Goal: Task Accomplishment & Management: Manage account settings

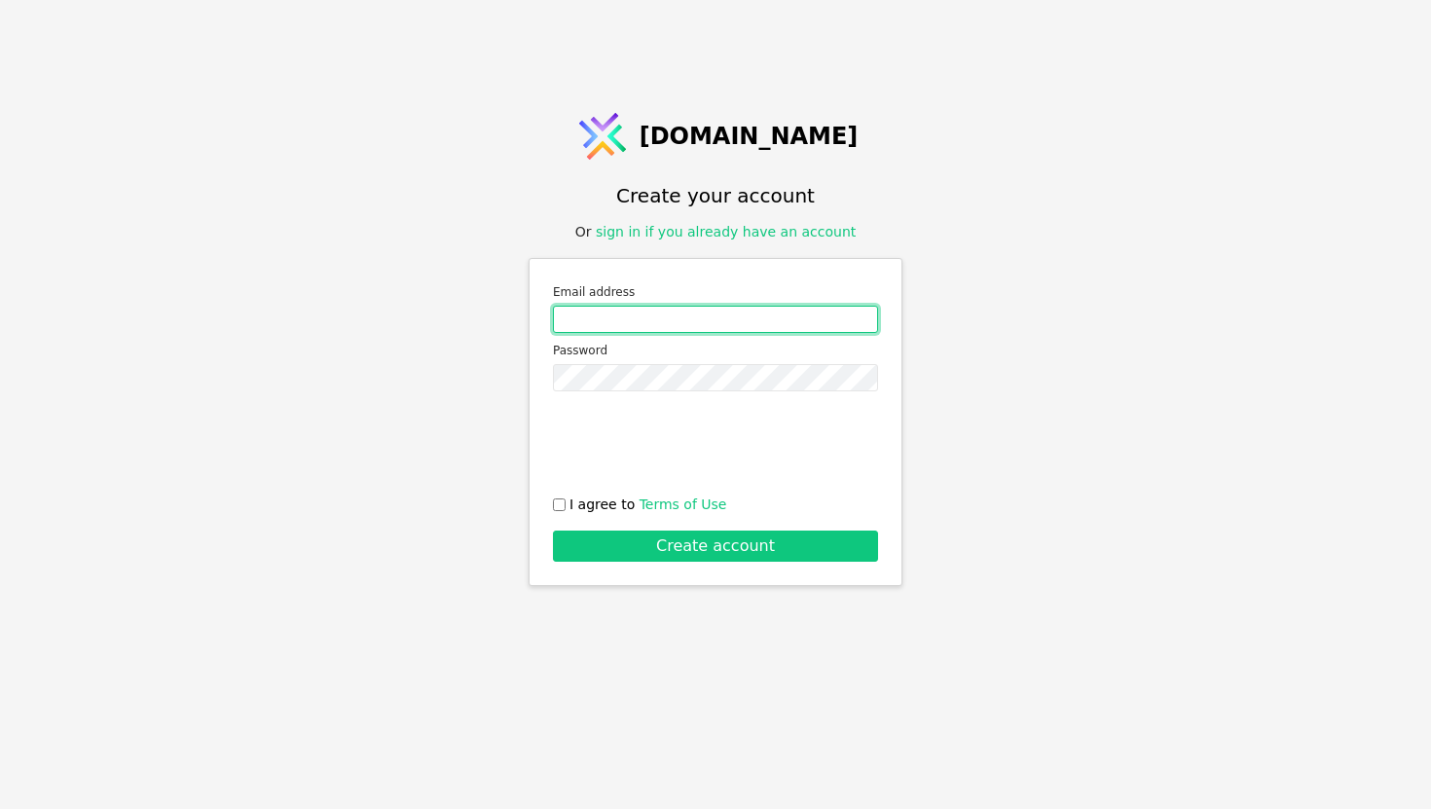
type input "[EMAIL_ADDRESS][DOMAIN_NAME]"
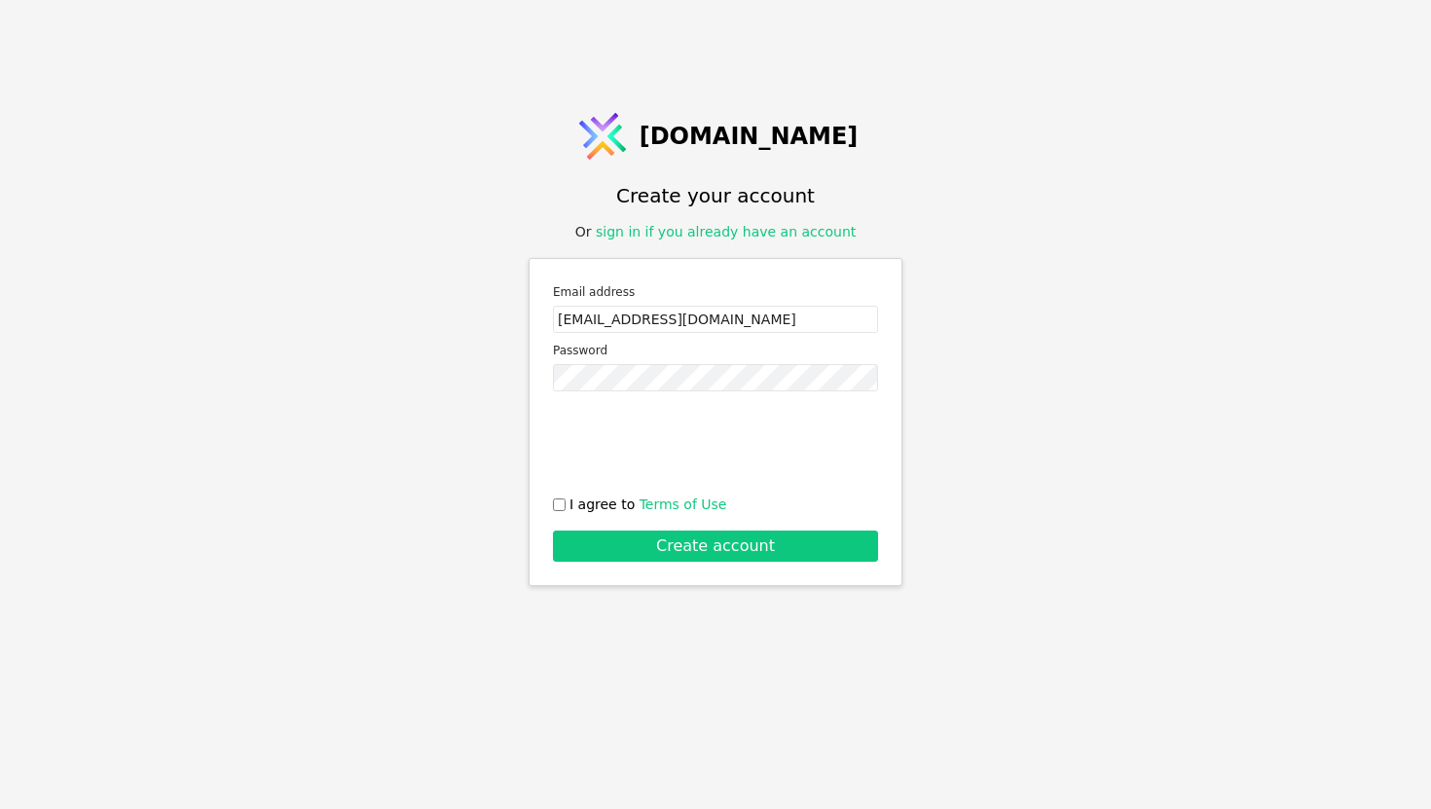
click at [555, 503] on input "I agree to Terms of Use" at bounding box center [559, 504] width 13 height 13
checkbox input "true"
click at [604, 537] on button "Create account" at bounding box center [715, 546] width 325 height 31
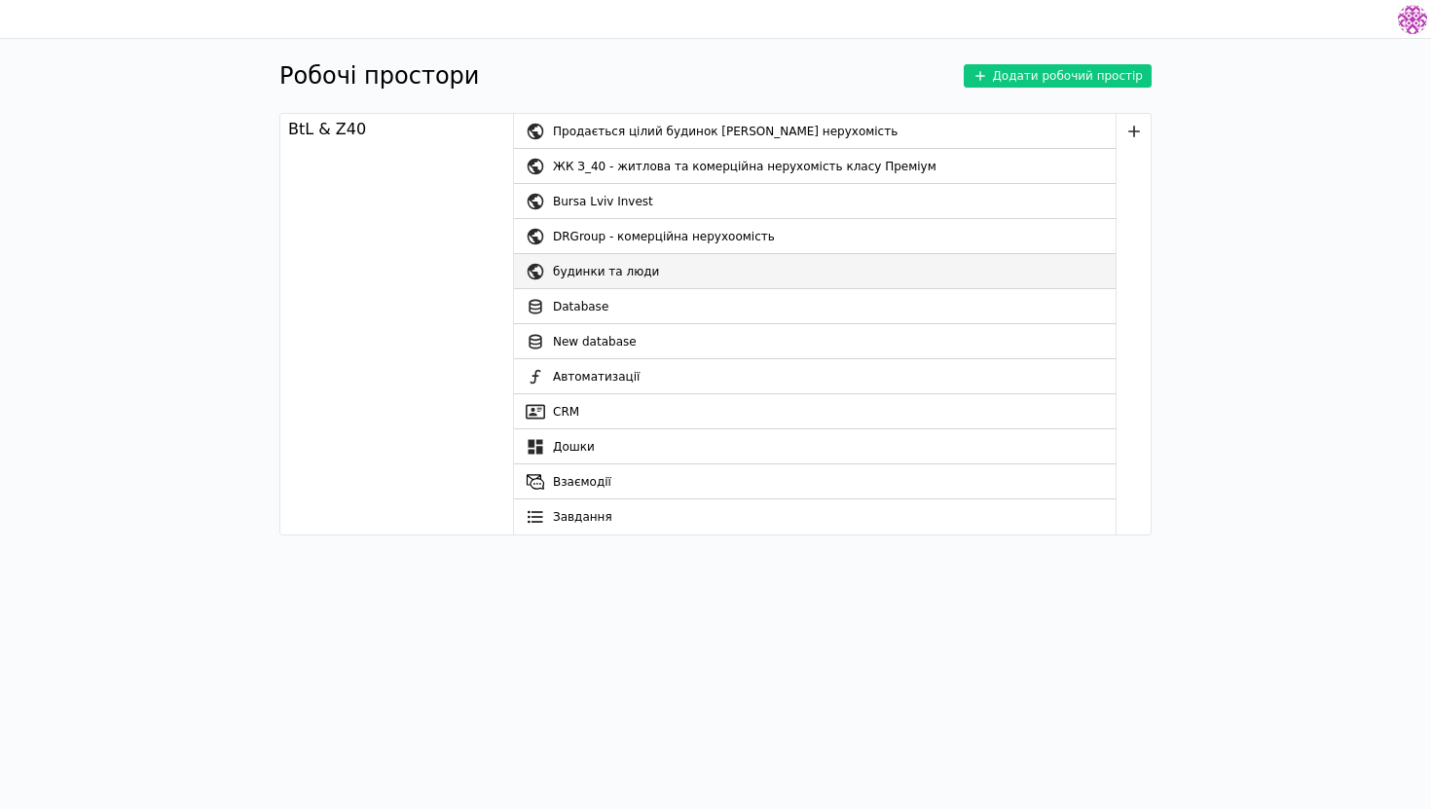
click at [686, 274] on div "будинки та люди" at bounding box center [834, 271] width 563 height 35
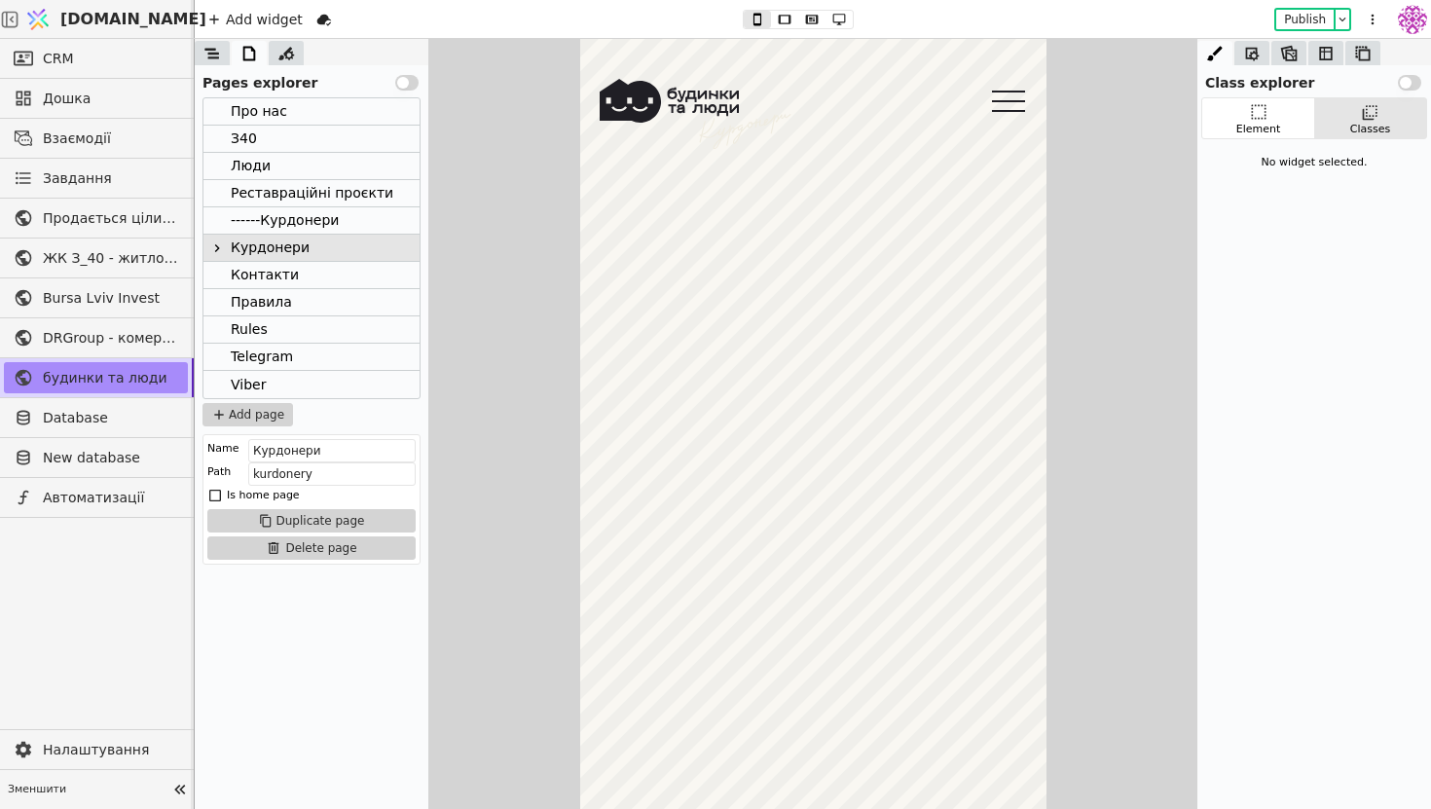
click at [121, 28] on span "[DOMAIN_NAME]" at bounding box center [133, 19] width 146 height 23
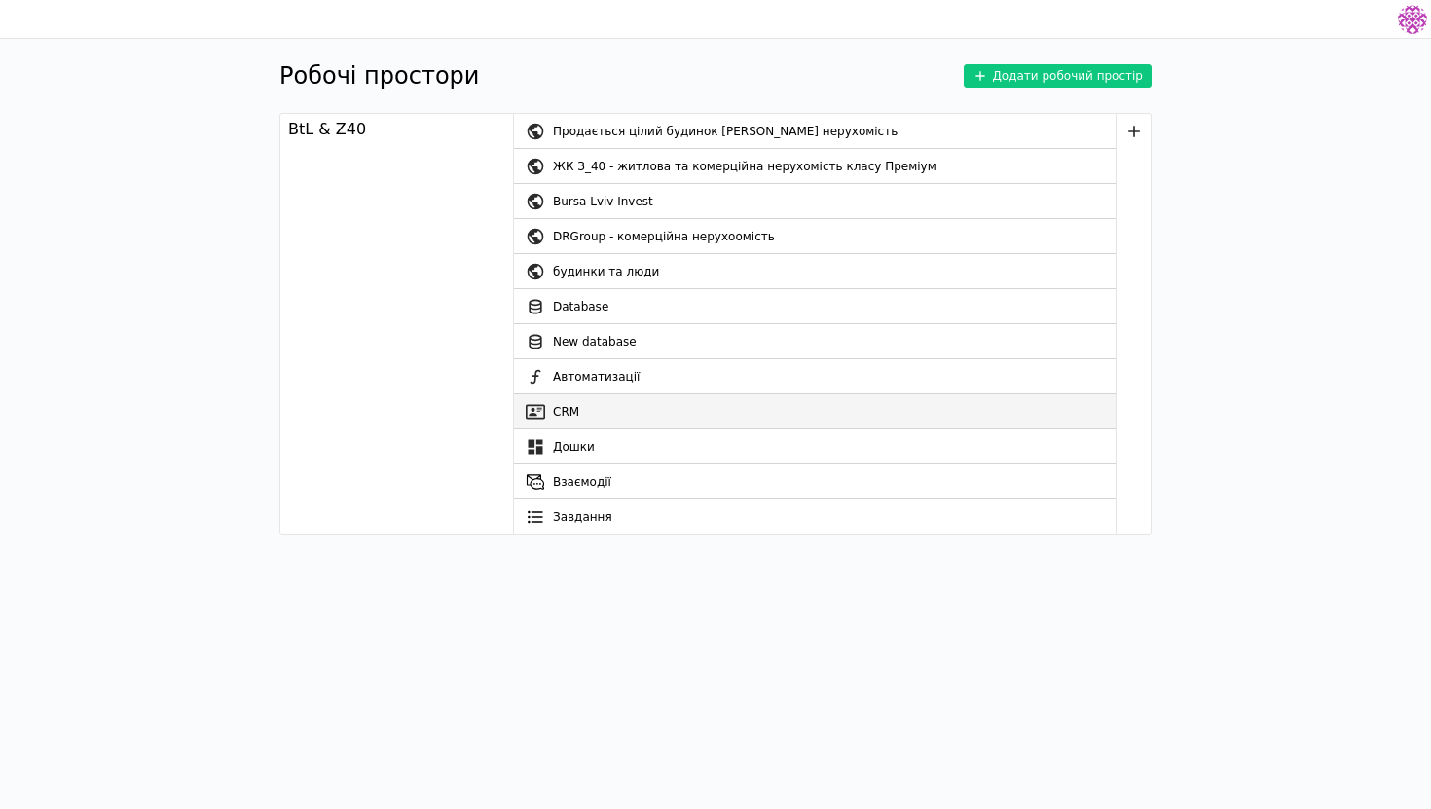
click at [575, 401] on link "CRM" at bounding box center [815, 411] width 602 height 35
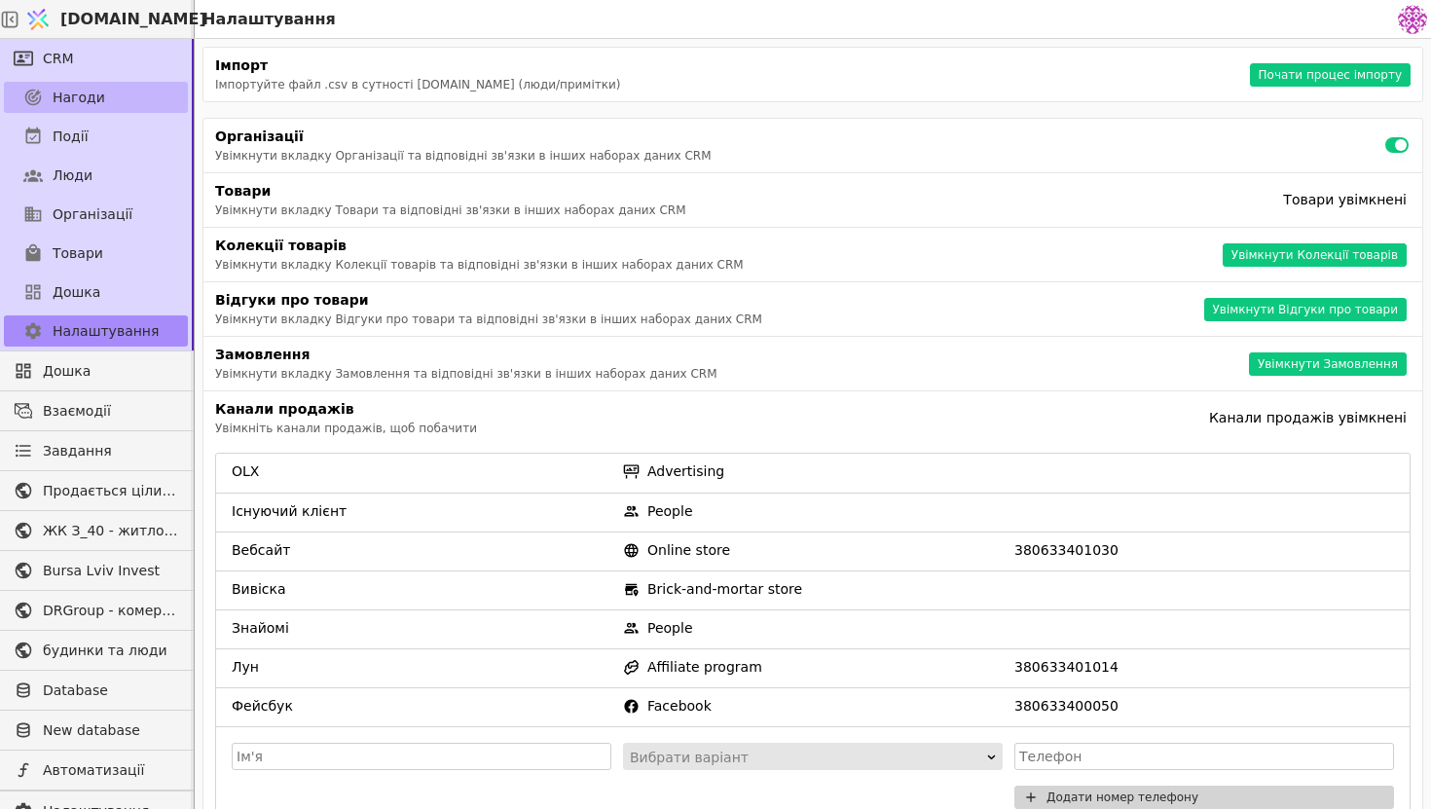
click at [128, 108] on link "Нагоди" at bounding box center [96, 97] width 184 height 31
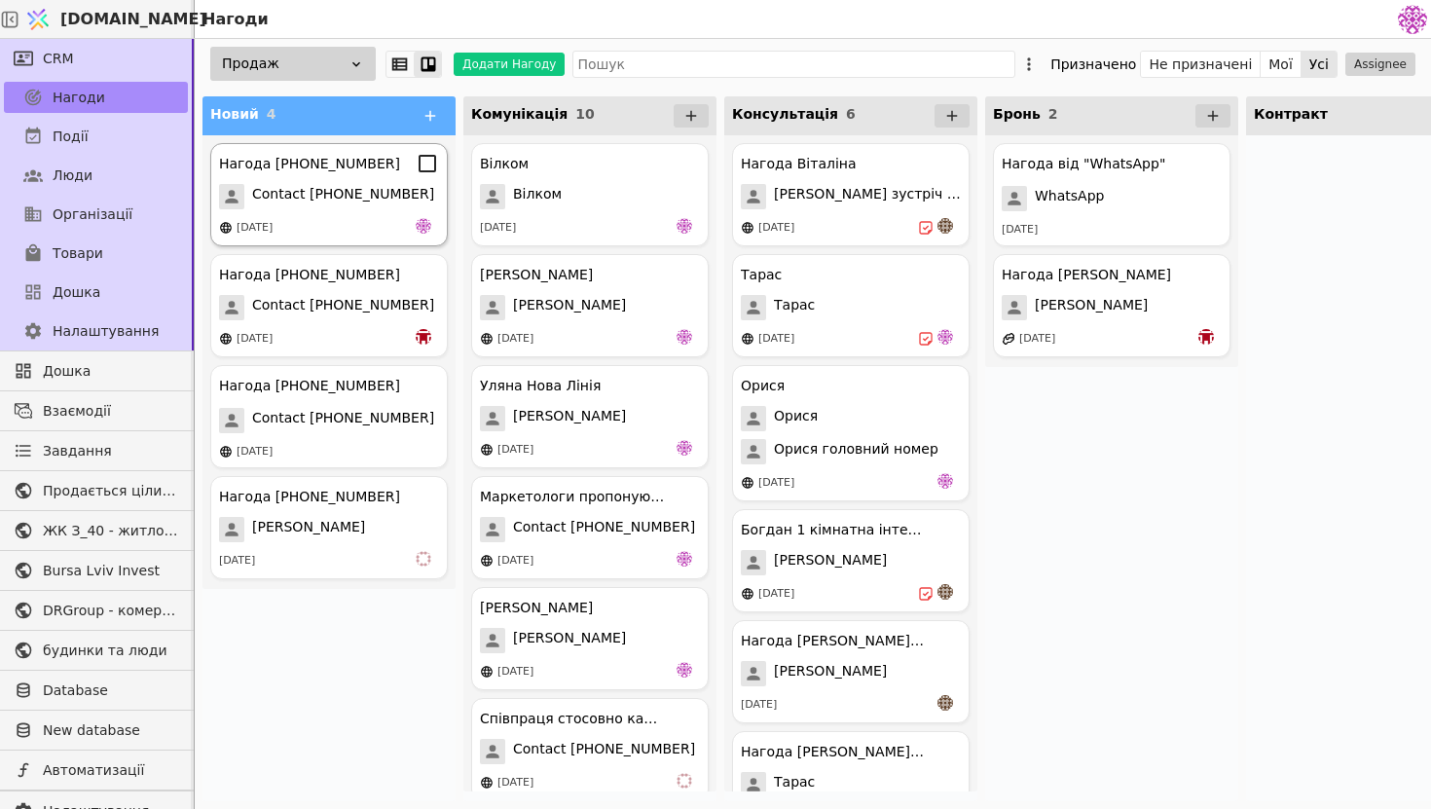
click at [383, 220] on div "[DATE]" at bounding box center [329, 227] width 220 height 19
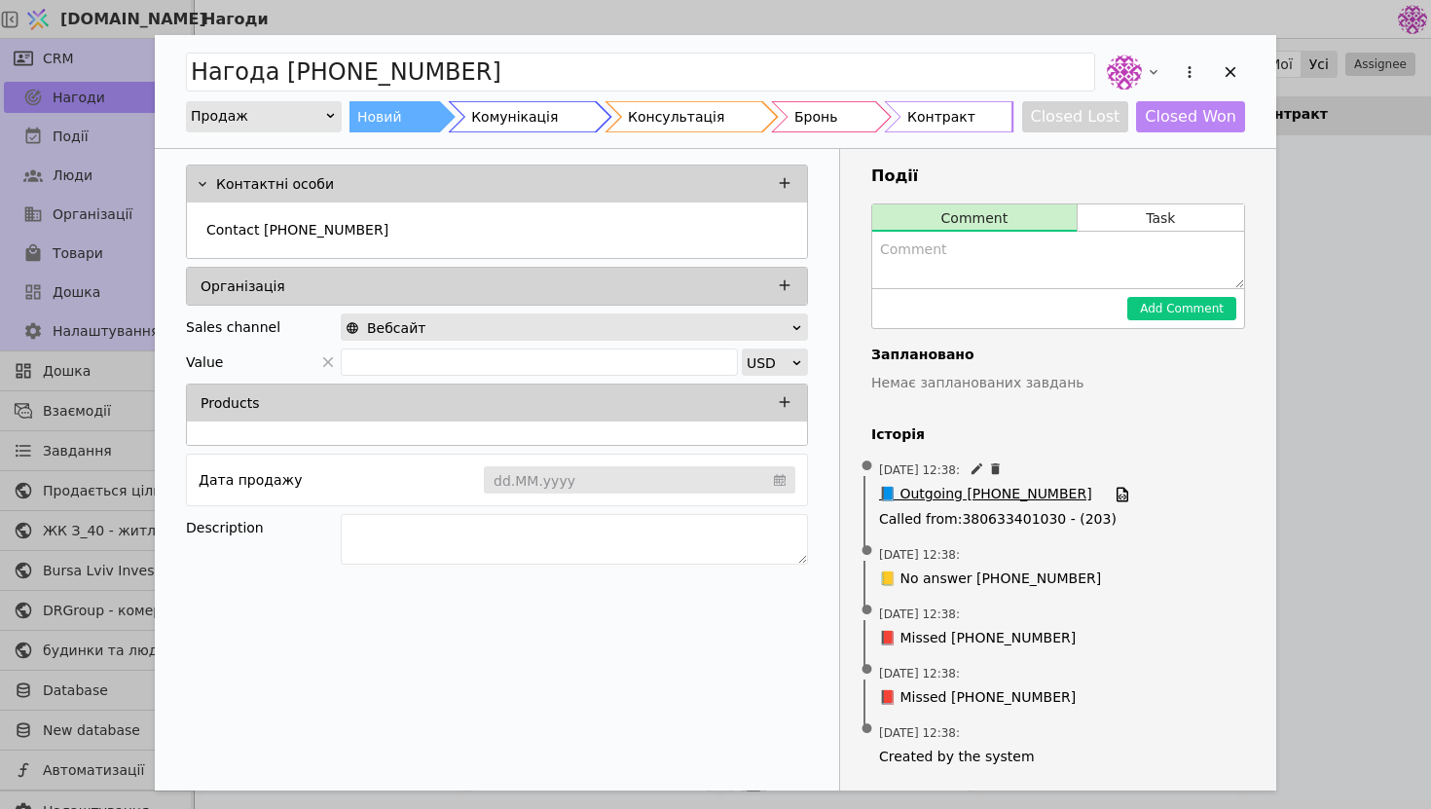
click at [1007, 496] on span "📘 Outgoing [PHONE_NUMBER]" at bounding box center [985, 494] width 213 height 21
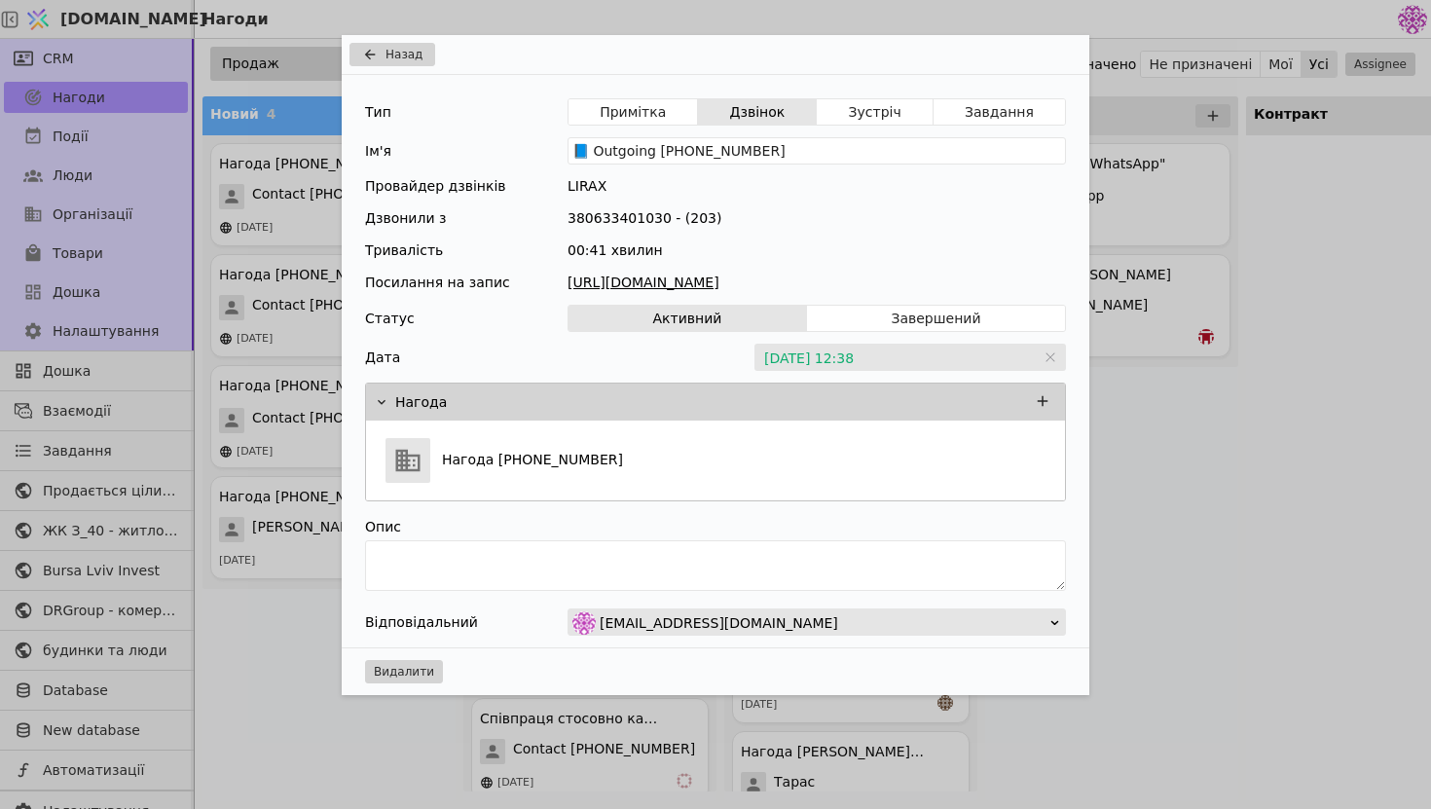
click at [899, 282] on link "[URL][DOMAIN_NAME]" at bounding box center [816, 283] width 498 height 20
click at [1197, 97] on div "Назад Тип Примітка Дзвінок Зустріч Завдання Ім'я 📘 Outgoing [PHONE_NUMBER] Пров…" at bounding box center [715, 404] width 1431 height 809
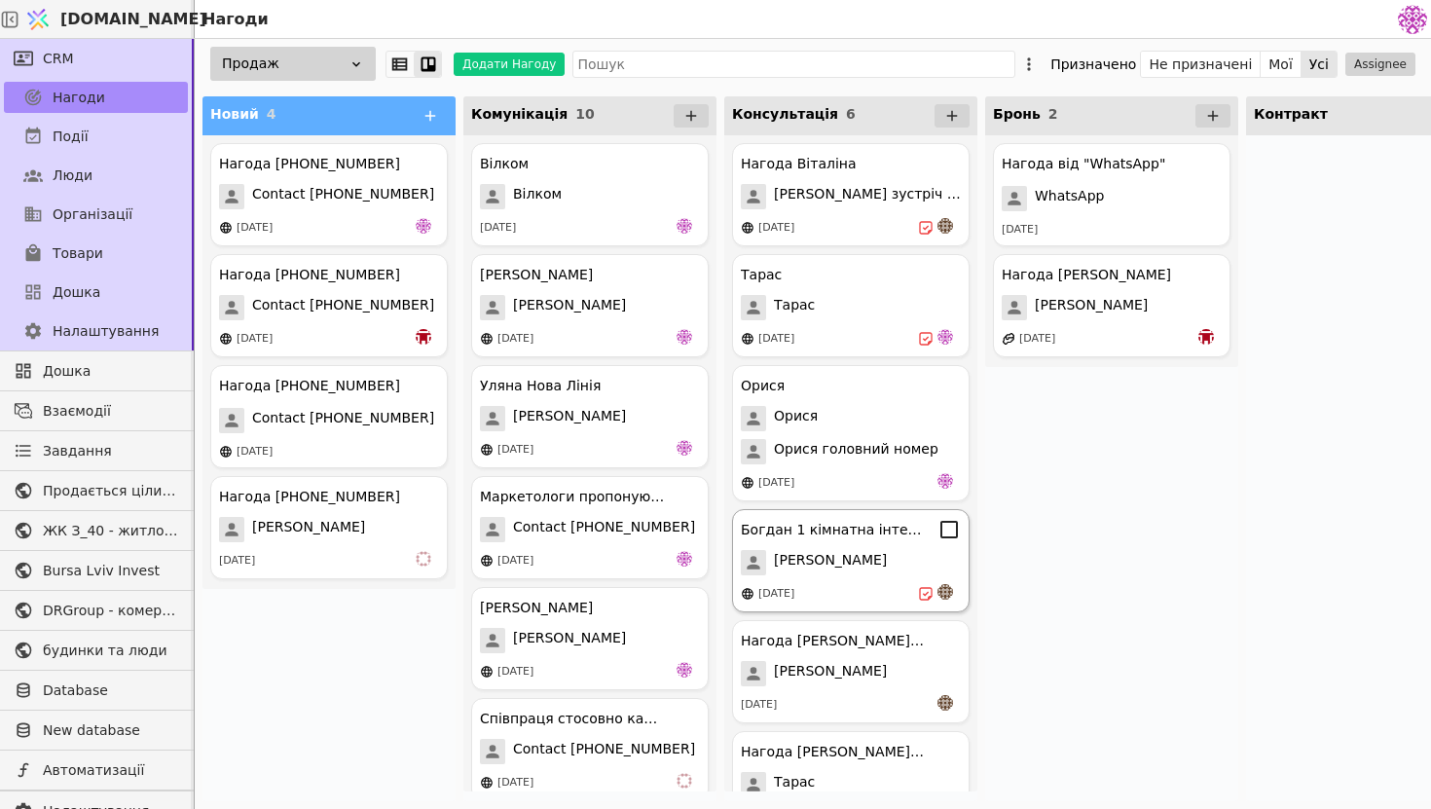
scroll to position [51, 0]
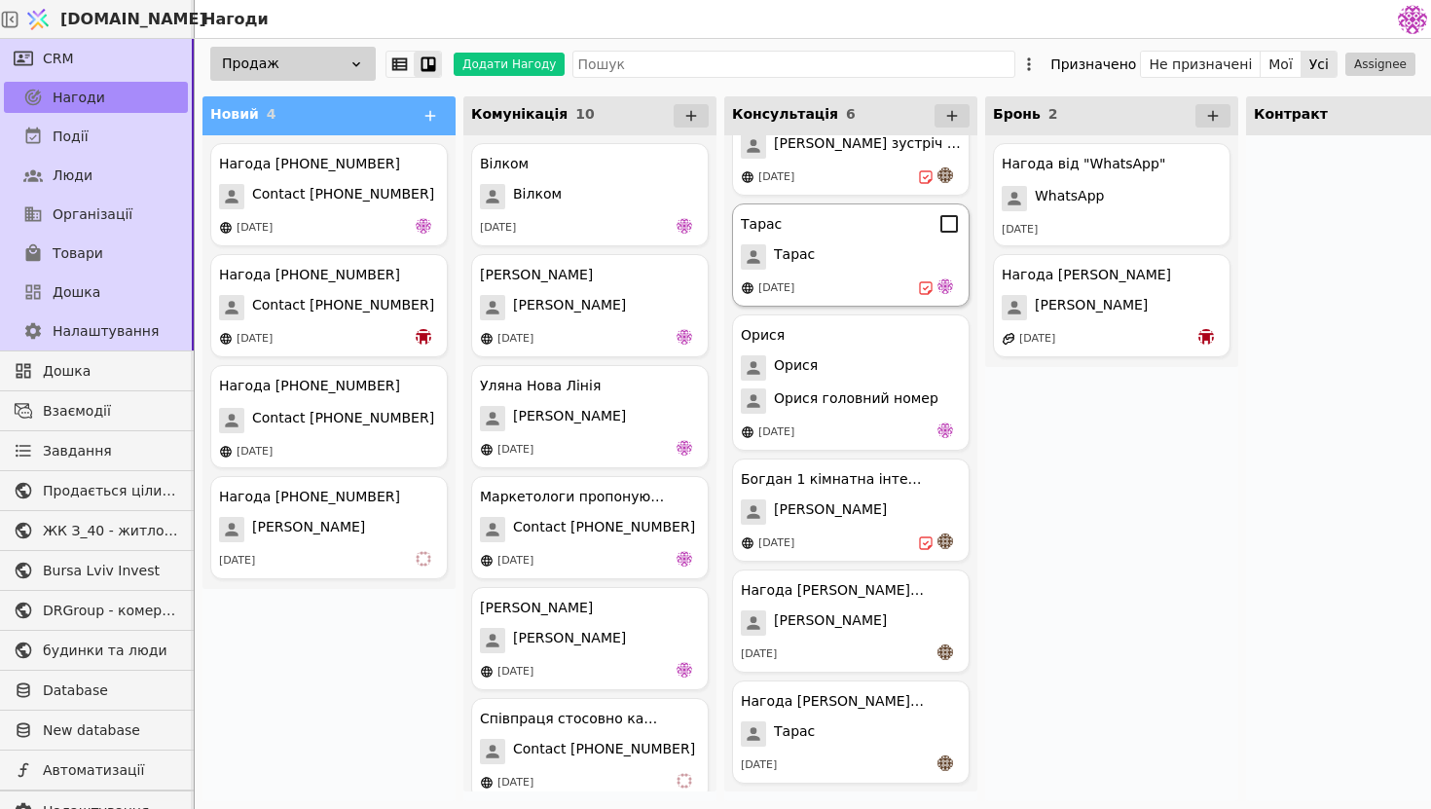
click at [869, 266] on div "Тарас" at bounding box center [851, 256] width 220 height 25
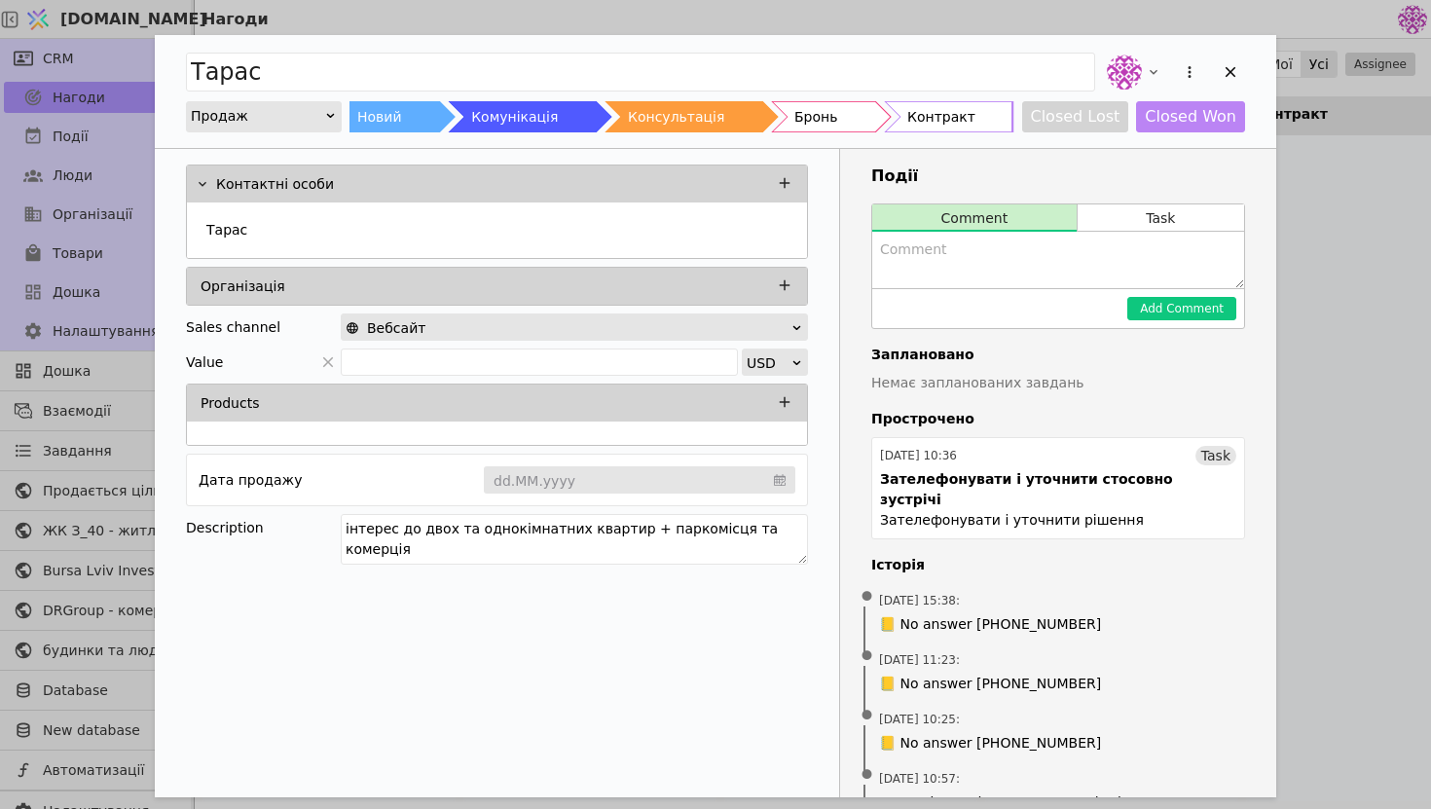
click at [1429, 362] on div "[PERSON_NAME] Продаж Новий Комунікація Консультація Бронь Контракт Closed Lost …" at bounding box center [715, 404] width 1431 height 809
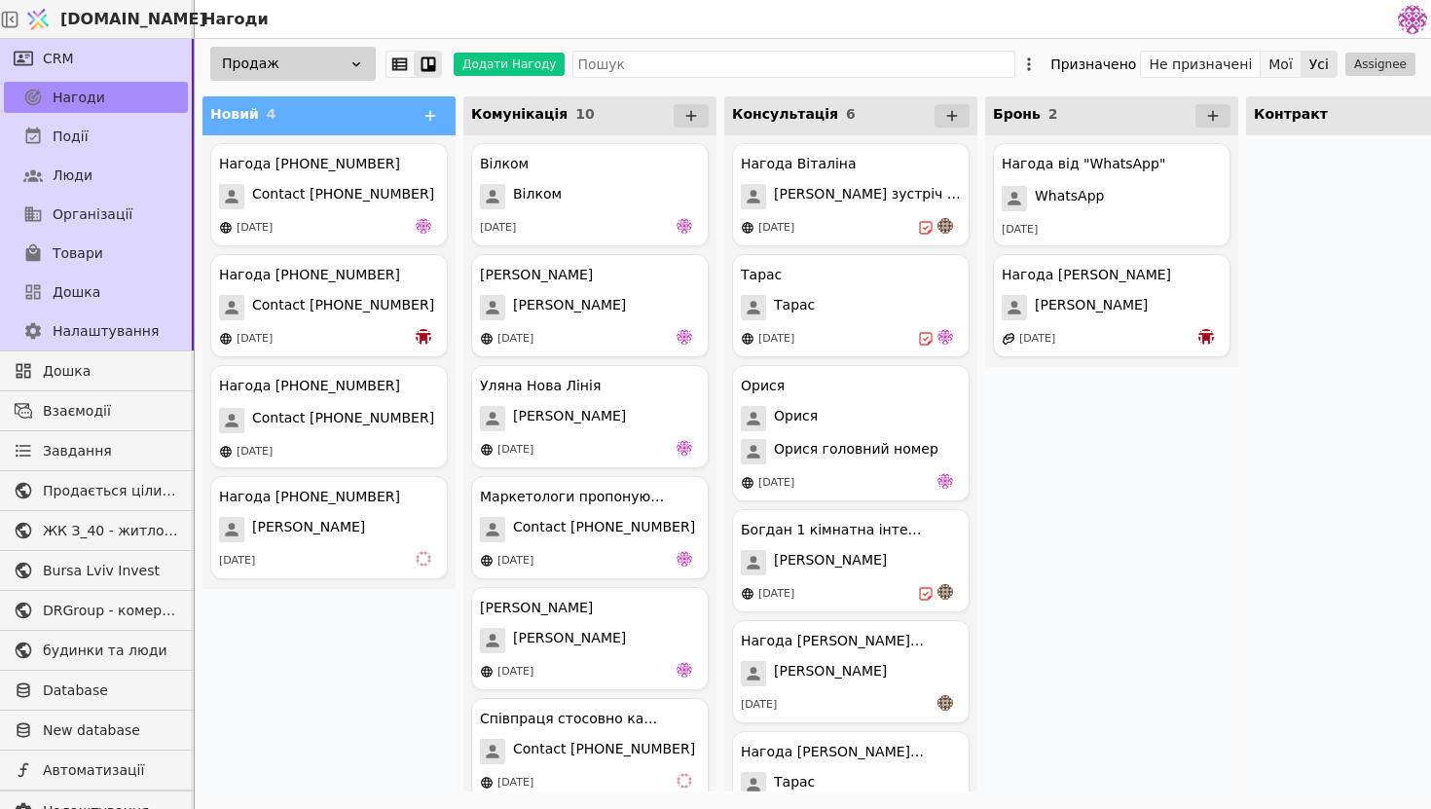
click at [1280, 61] on button "Мої" at bounding box center [1281, 64] width 41 height 27
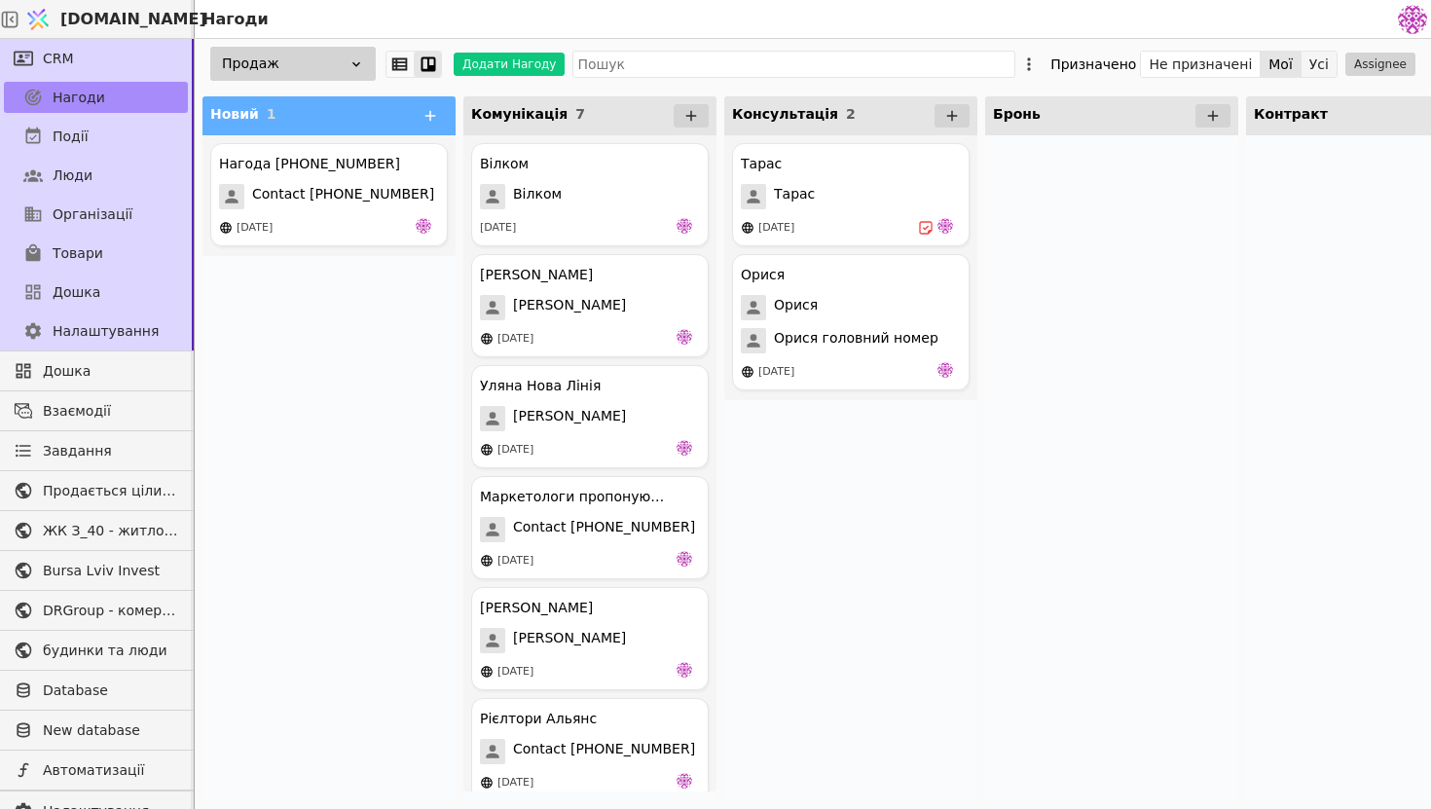
click at [1323, 62] on button "Усі" at bounding box center [1318, 64] width 35 height 27
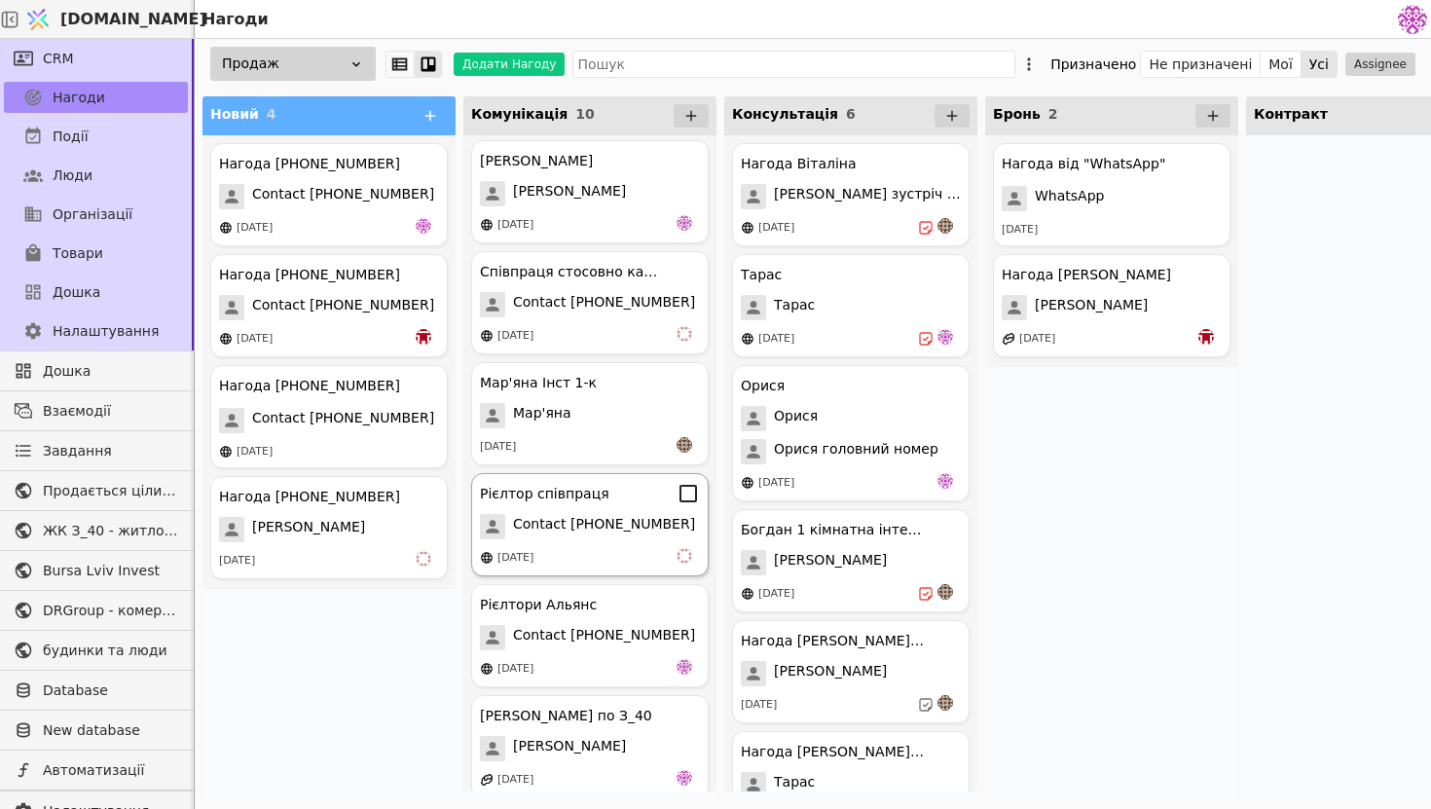
scroll to position [461, 0]
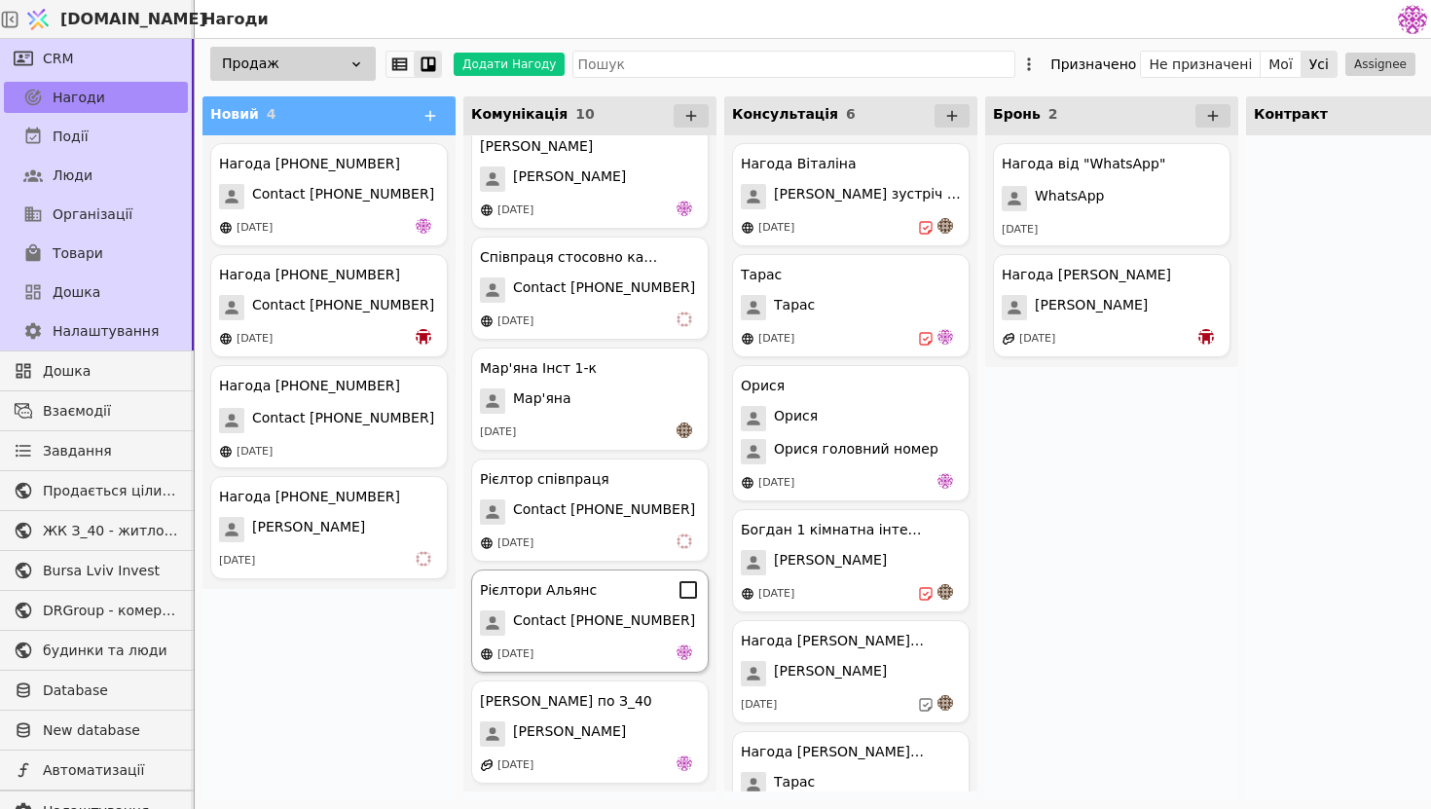
click at [623, 620] on span "Contact [PHONE_NUMBER]" at bounding box center [604, 622] width 182 height 25
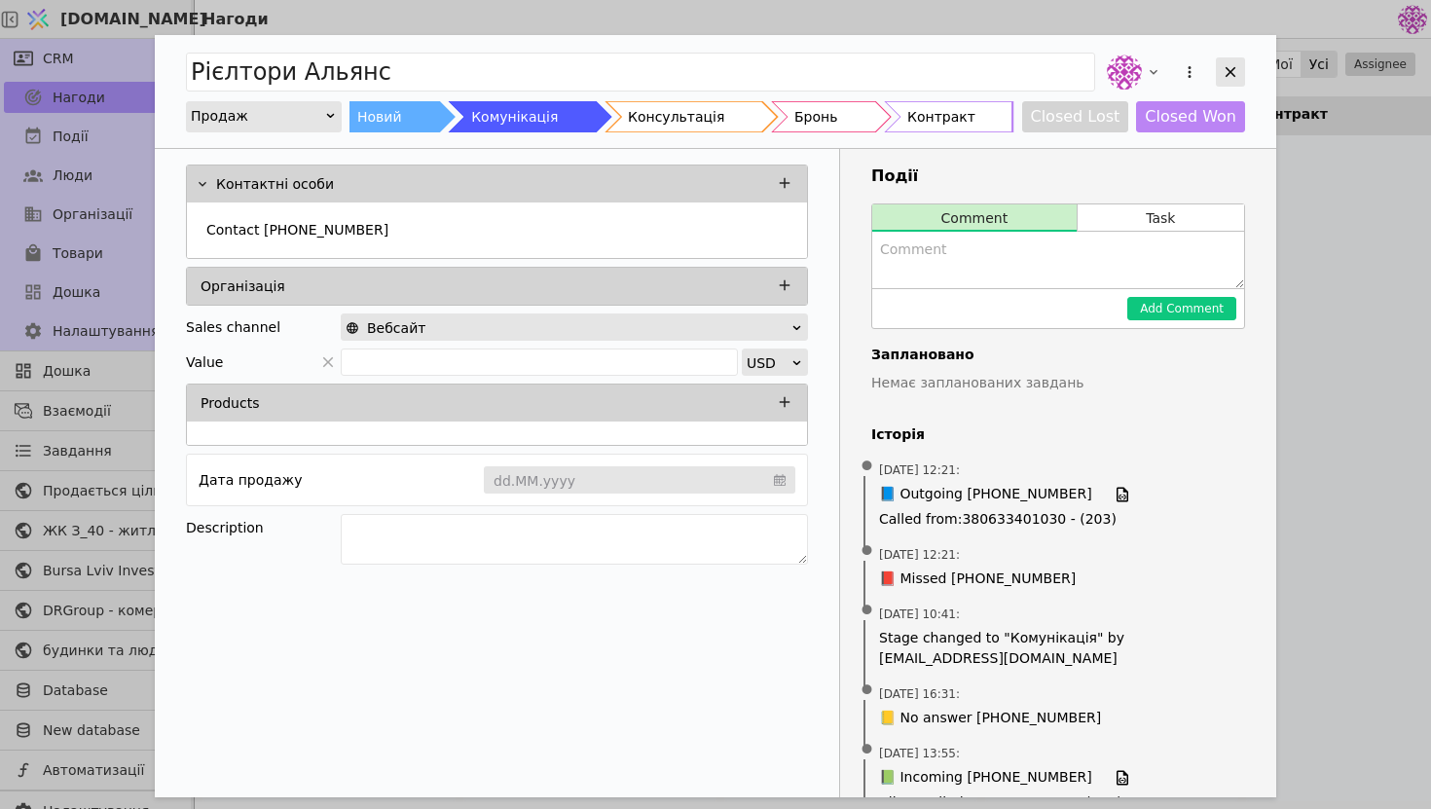
click at [1235, 83] on div "Add Opportunity" at bounding box center [1230, 71] width 29 height 29
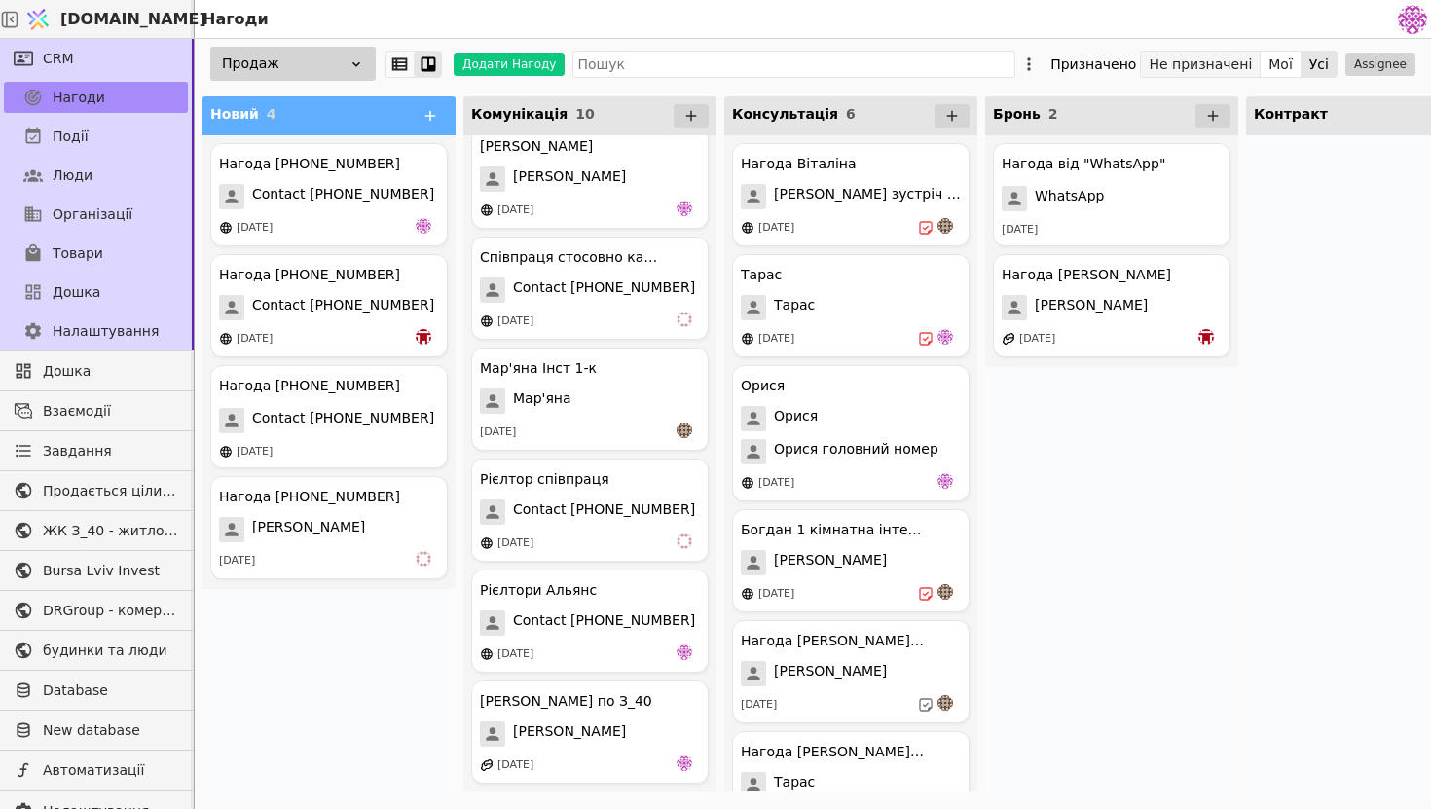
click at [1231, 71] on button "Не призначені" at bounding box center [1201, 64] width 120 height 27
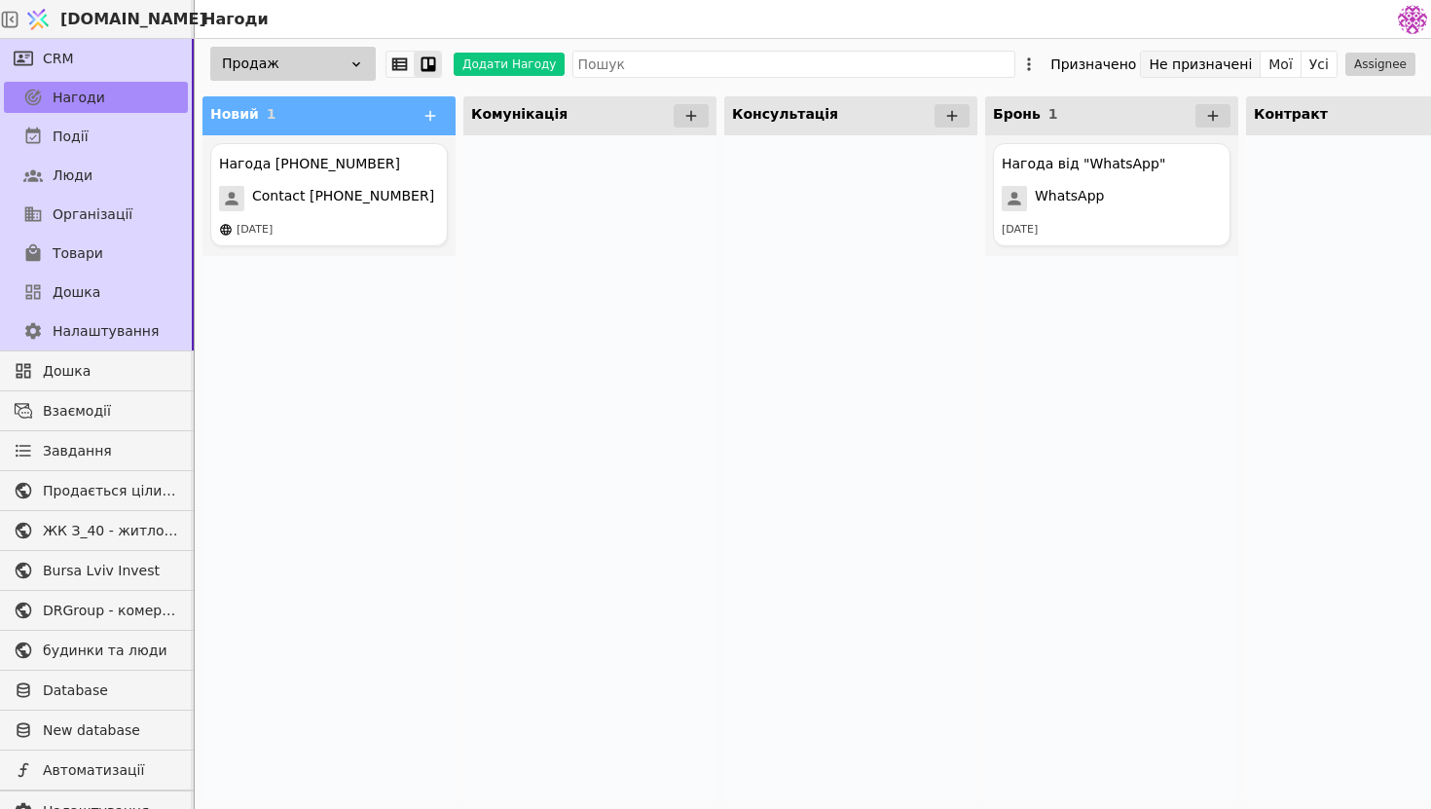
click at [1232, 69] on button "Не призначені" at bounding box center [1201, 64] width 120 height 27
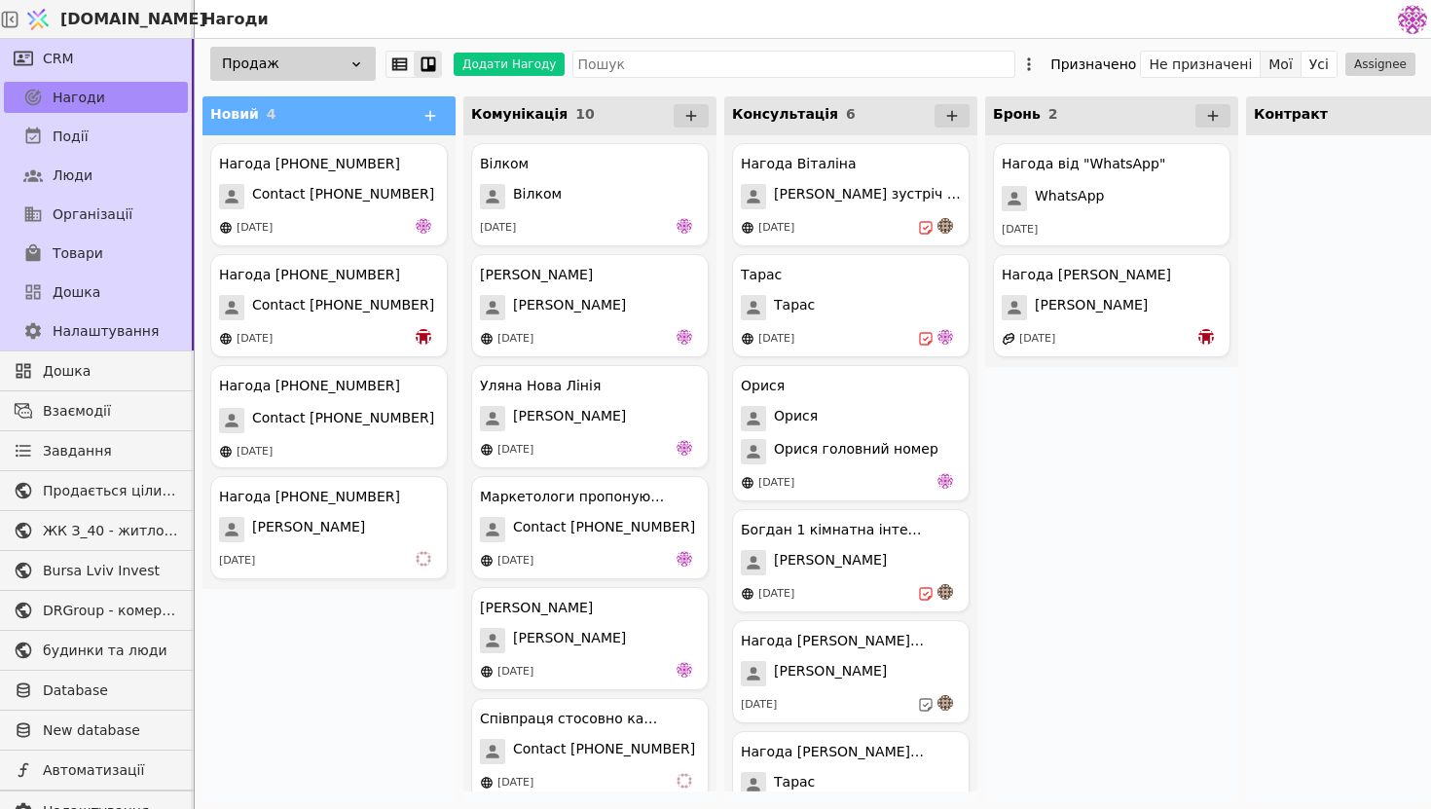
click at [1286, 67] on button "Мої" at bounding box center [1281, 64] width 41 height 27
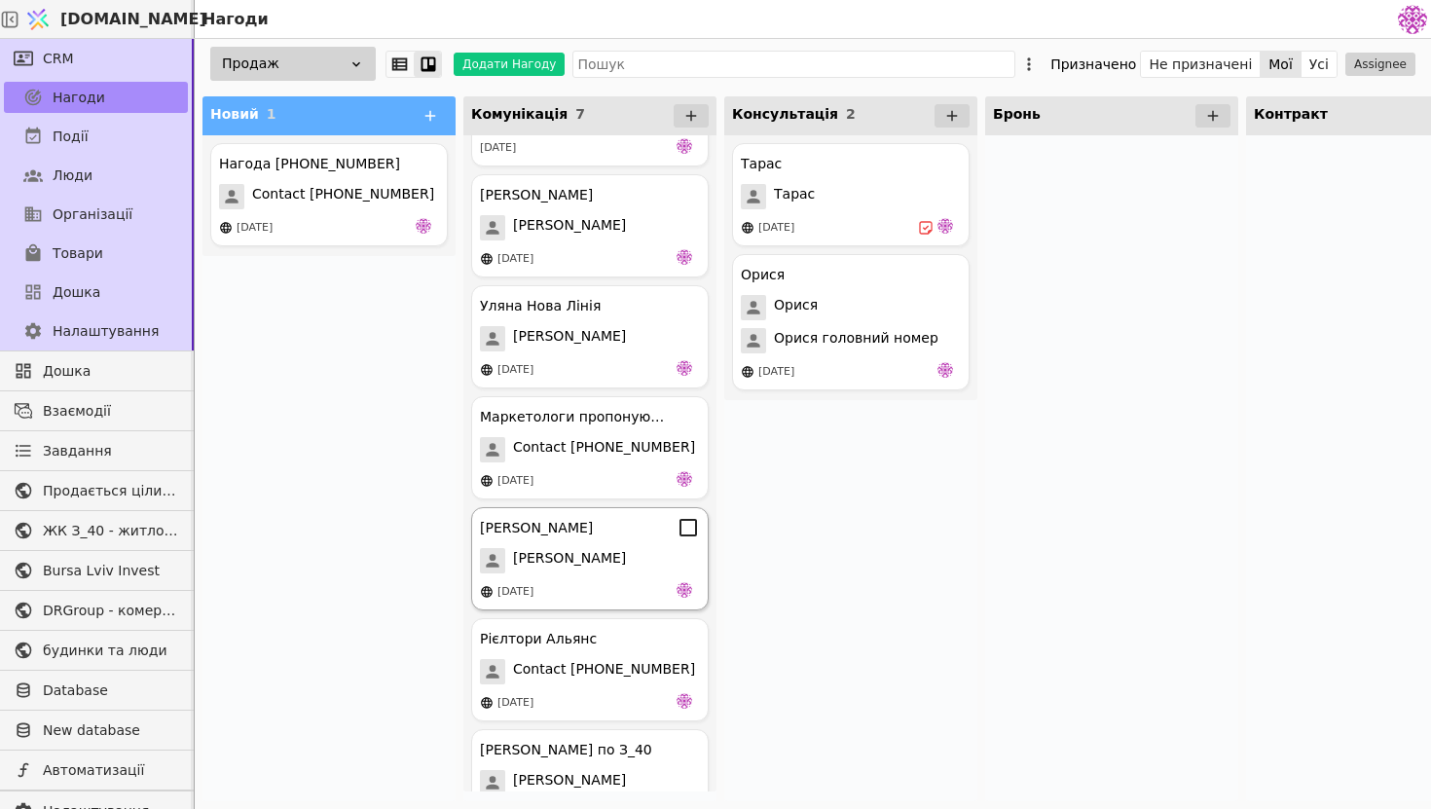
scroll to position [128, 0]
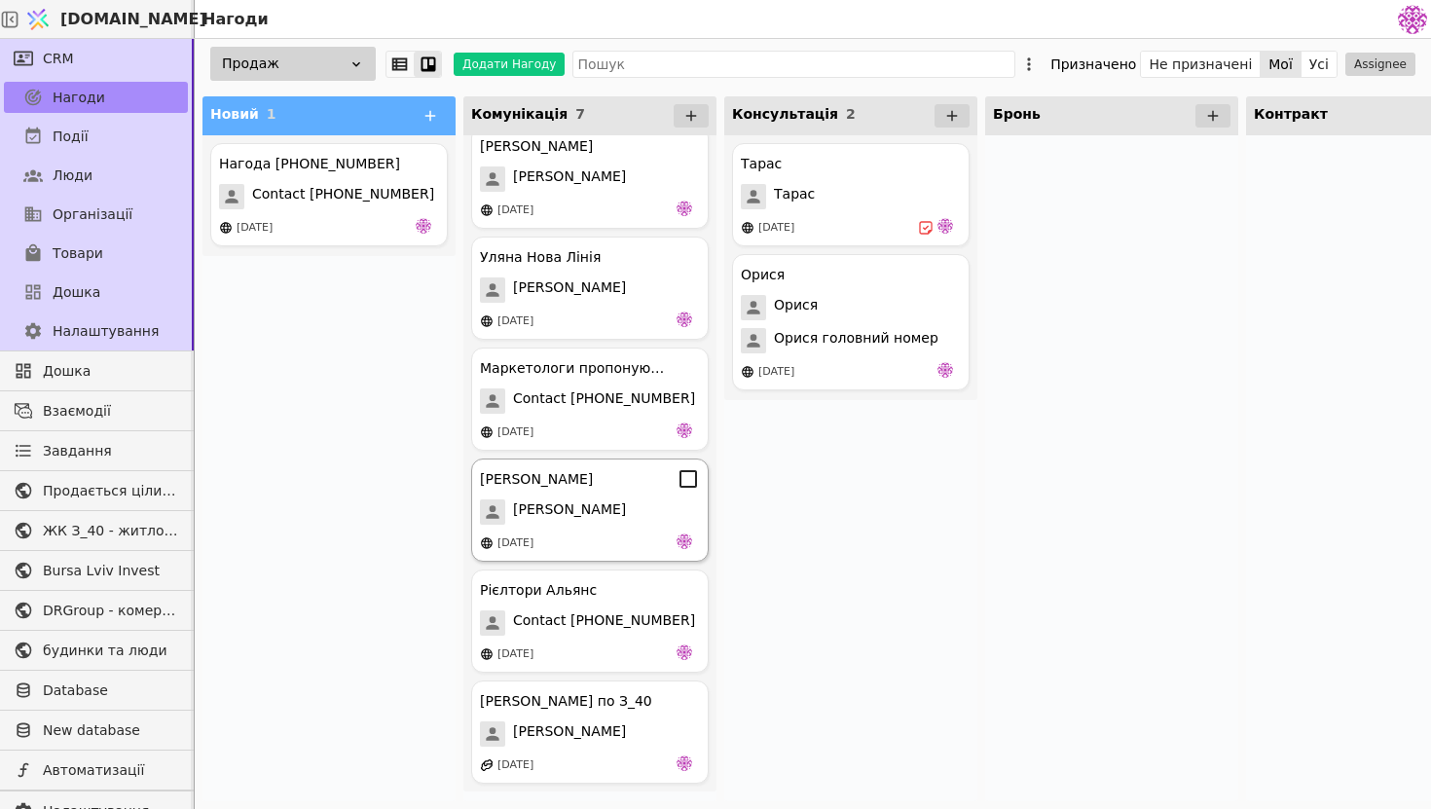
click at [615, 536] on div "[DATE]" at bounding box center [590, 542] width 220 height 19
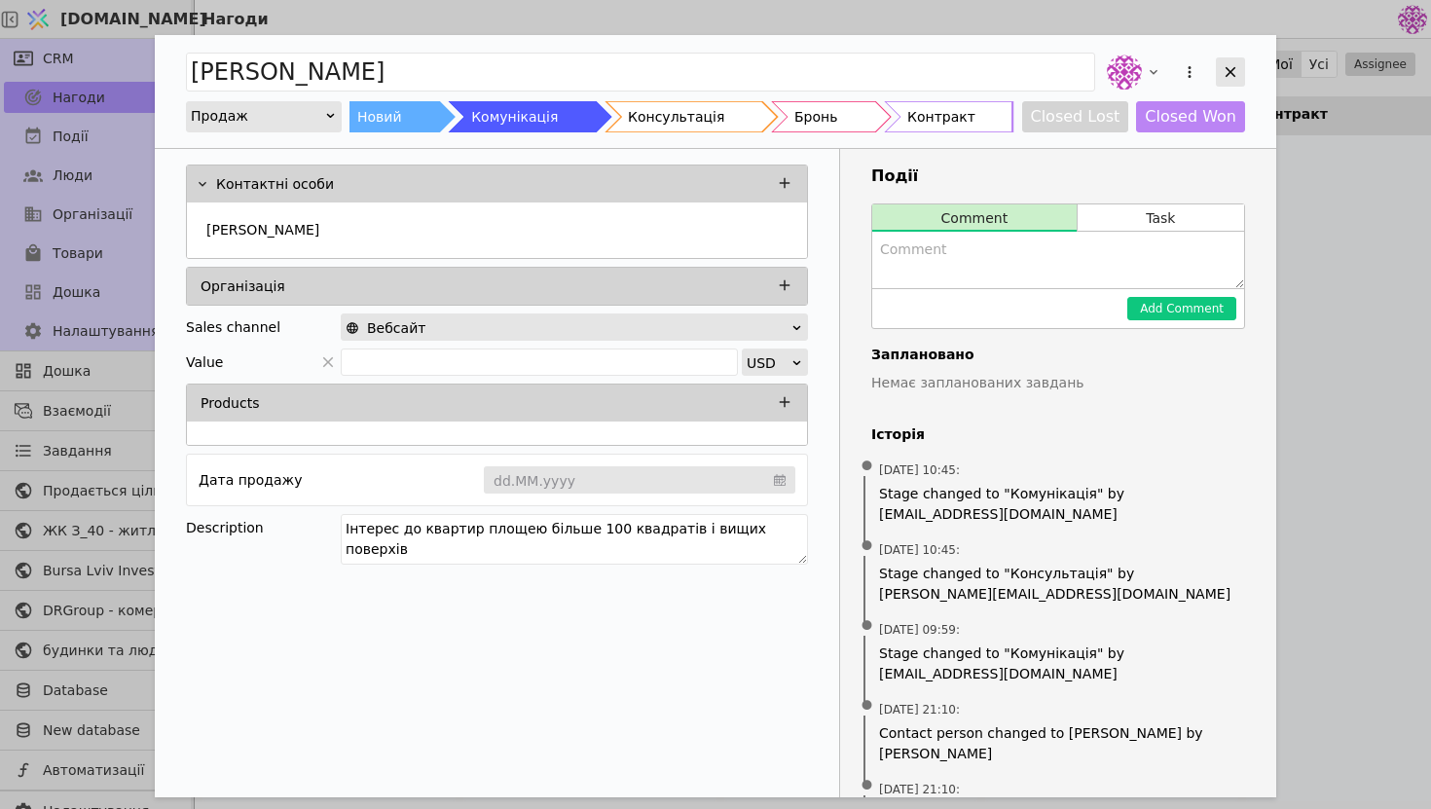
click at [1238, 74] on icon "Add Opportunity" at bounding box center [1231, 72] width 18 height 18
